Goal: Information Seeking & Learning: Learn about a topic

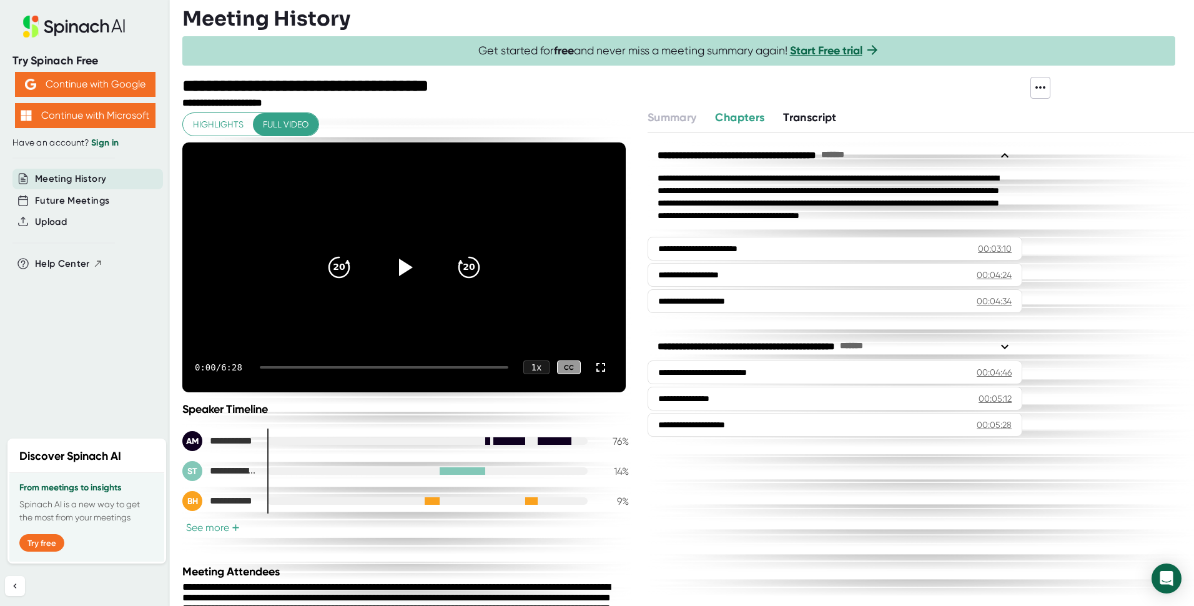
click at [1038, 87] on icon at bounding box center [1040, 87] width 15 height 15
click at [1075, 77] on div at bounding box center [597, 303] width 1194 height 606
